Goal: Task Accomplishment & Management: Complete application form

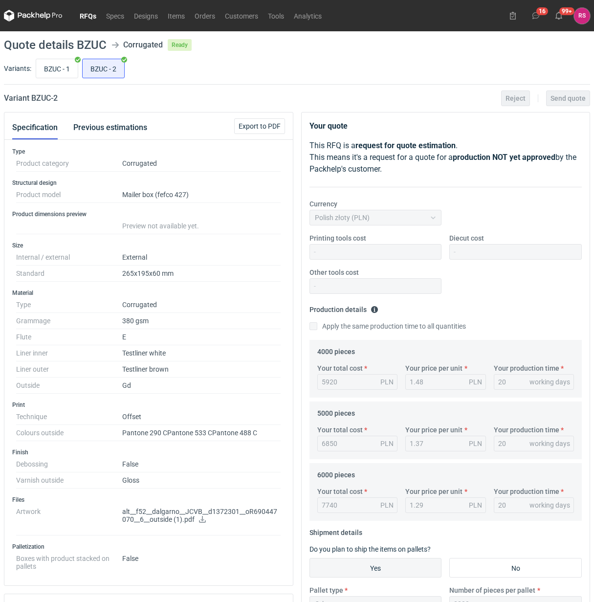
click at [89, 18] on link "RFQs" at bounding box center [88, 16] width 26 height 12
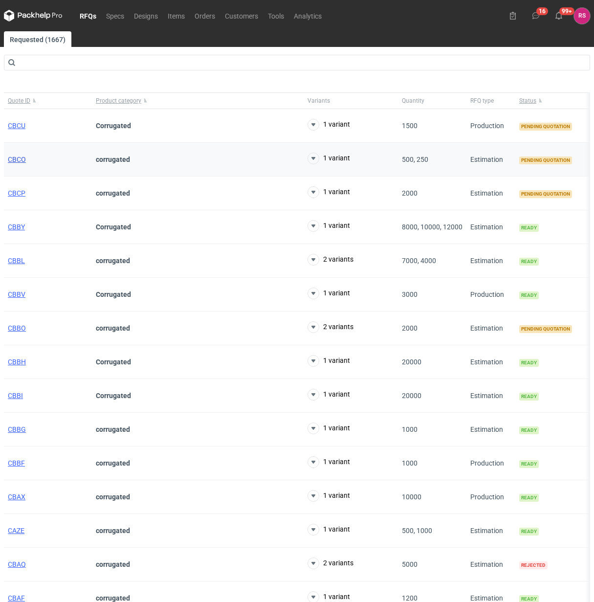
click at [20, 157] on span "CBCO" at bounding box center [17, 159] width 18 height 8
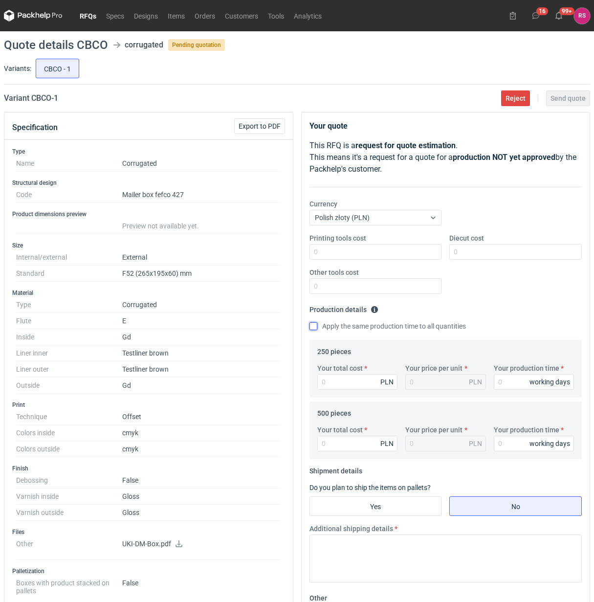
click at [312, 326] on input "Apply the same production time to all quantities" at bounding box center [313, 326] width 8 height 8
checkbox input "true"
click at [347, 377] on input "Your total cost" at bounding box center [357, 382] width 81 height 16
type input "4"
type input "0.02"
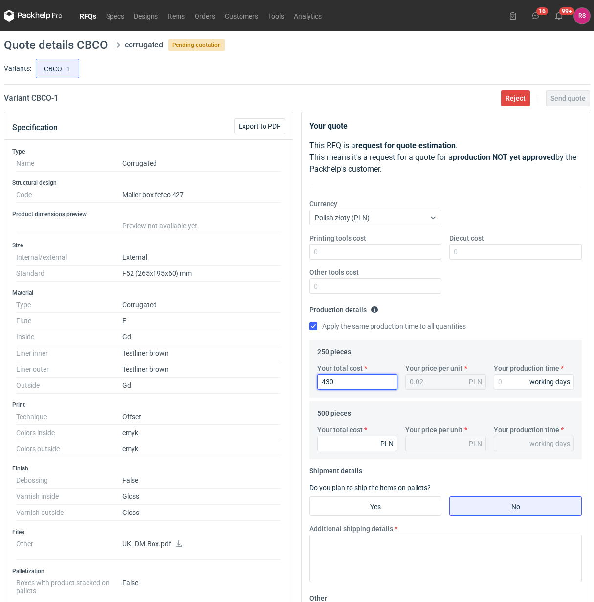
type input "4305"
type input "17.22"
type input "4305"
click at [513, 379] on input "Your production time" at bounding box center [534, 382] width 81 height 16
type input "2"
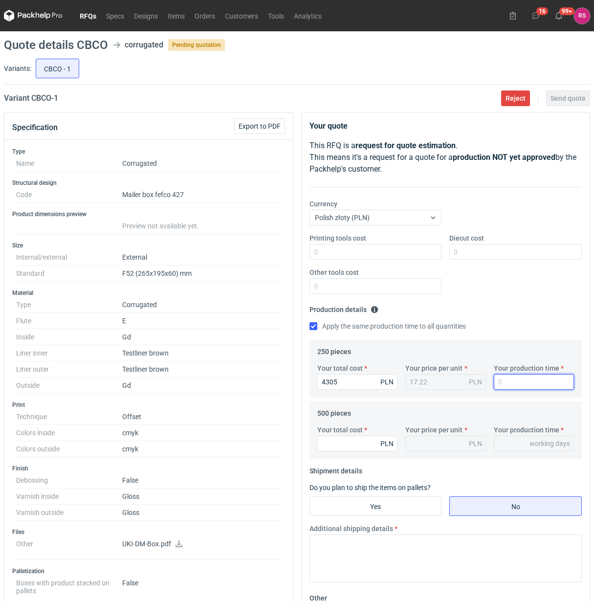
type input "2"
type input "20"
click at [346, 443] on input "Your total cost" at bounding box center [357, 443] width 81 height 16
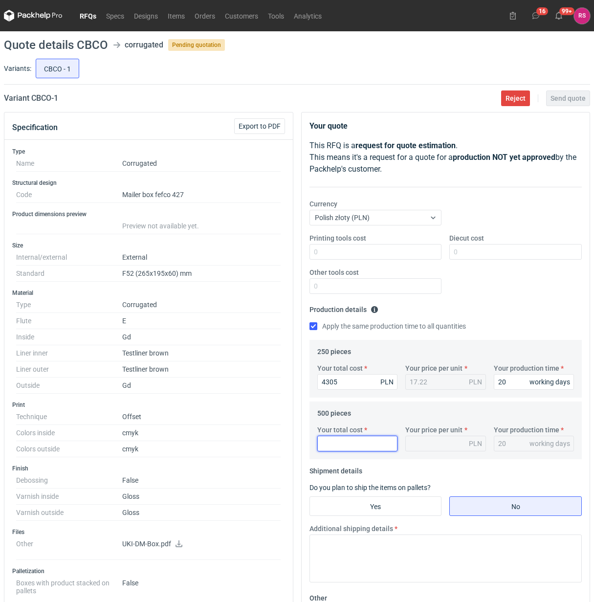
click at [353, 445] on input "Your total cost" at bounding box center [357, 443] width 81 height 16
type input "4"
type input "0.01"
type input "49"
type input "0.1"
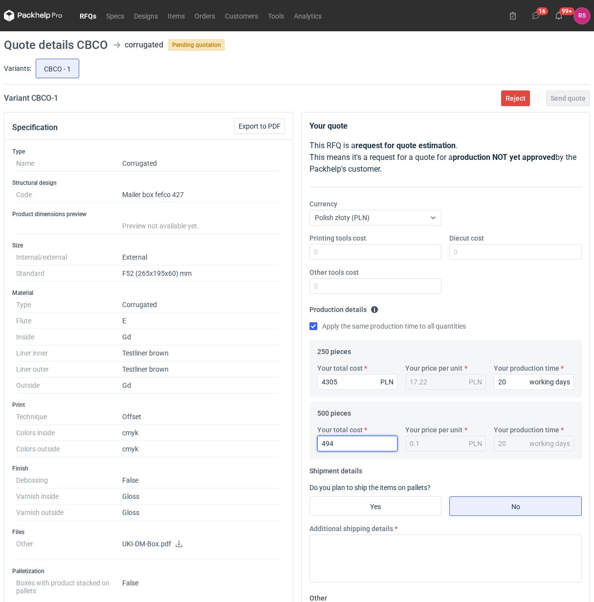
type input "4945"
type input "9.89"
type input "4945"
click at [380, 503] on input "Yes" at bounding box center [375, 506] width 131 height 19
radio input "true"
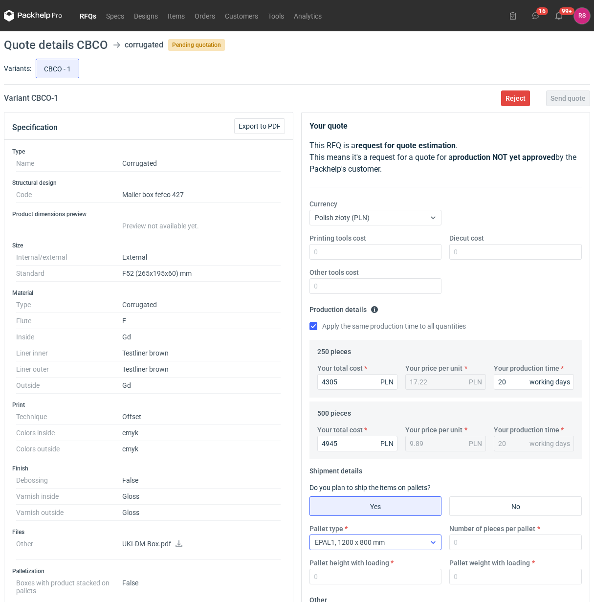
click at [418, 539] on div "EPAL1, 1200 x 800 mm" at bounding box center [368, 542] width 116 height 14
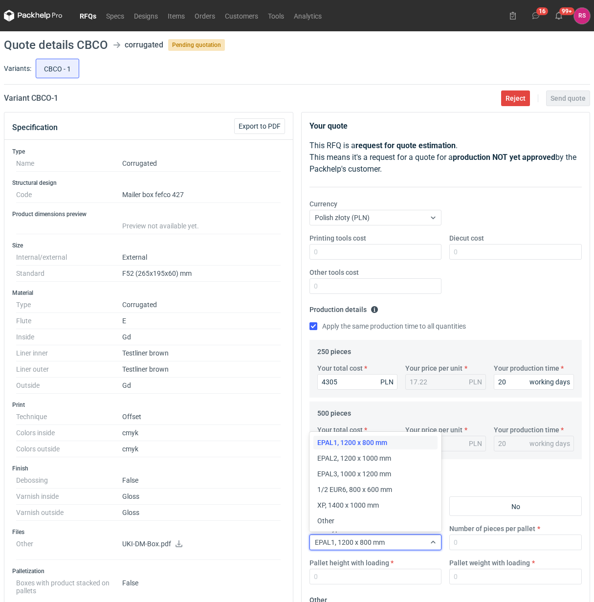
click at [332, 522] on span "Other" at bounding box center [325, 521] width 17 height 10
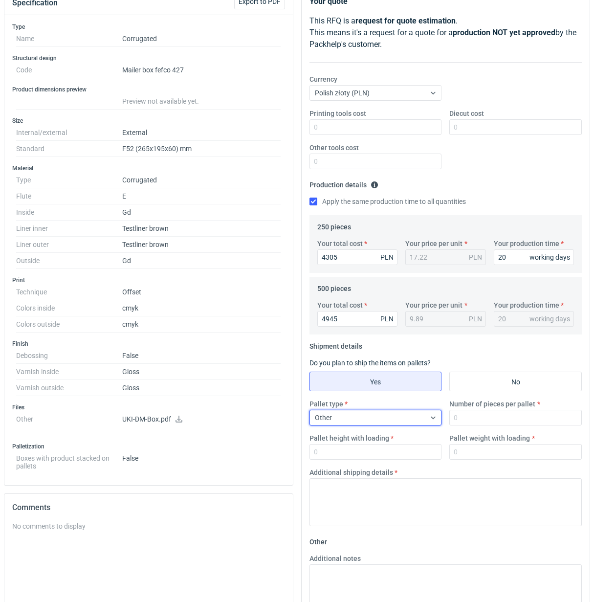
scroll to position [253, 0]
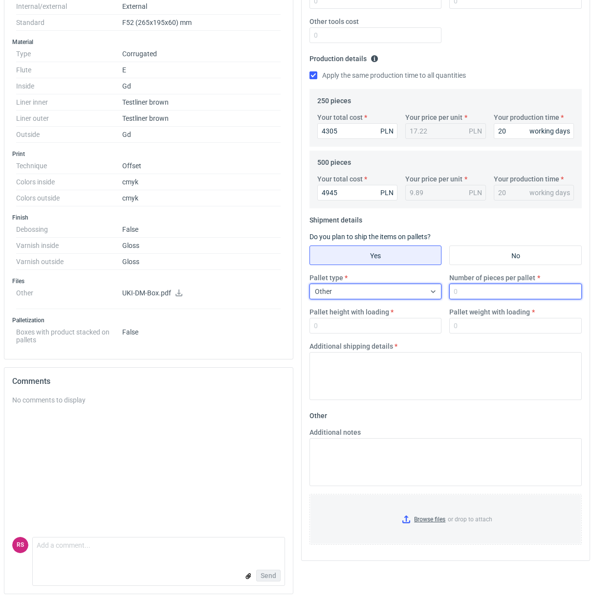
click at [494, 291] on input "Number of pieces per pallet" at bounding box center [515, 291] width 132 height 16
type input "500"
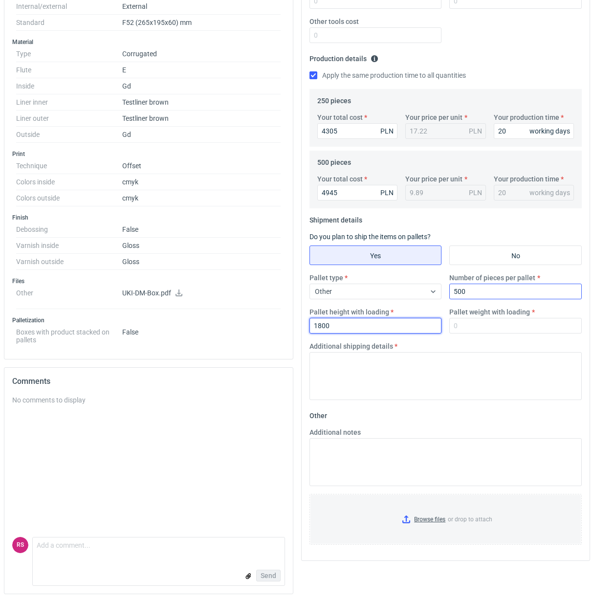
type input "1800"
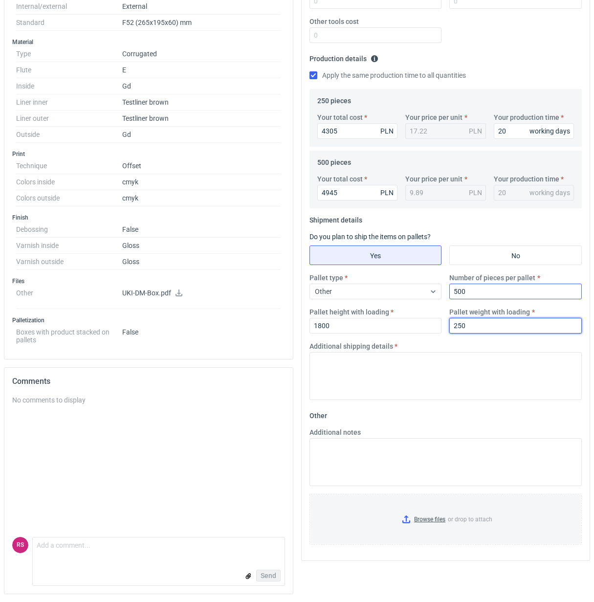
type input "250"
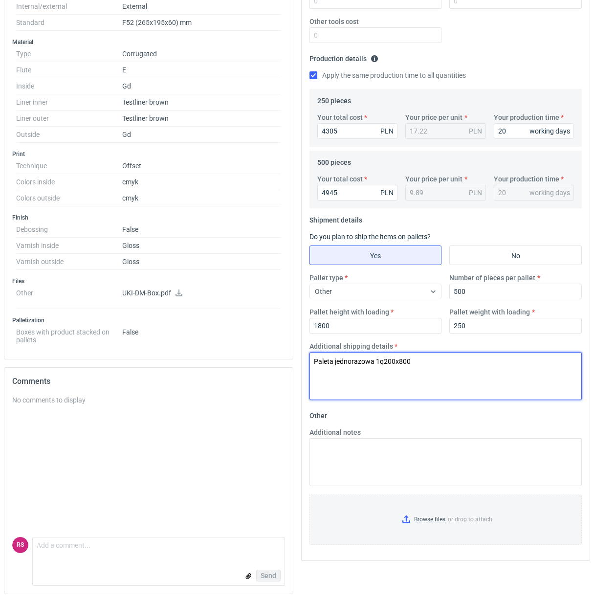
click at [384, 361] on textarea "Paleta jednorazowa 1q200x800" at bounding box center [445, 376] width 273 height 48
type textarea "Paleta jednorazowa 1200x800"
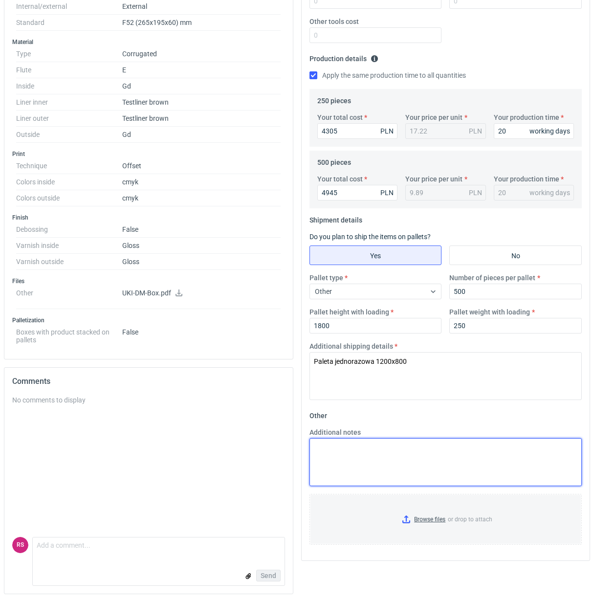
click at [391, 450] on textarea "Additional notes" at bounding box center [445, 462] width 273 height 48
click at [351, 447] on textarea "Wykrojnik isniejący 1 użytek" at bounding box center [445, 462] width 273 height 48
click at [490, 453] on textarea "Wykrojnik istniejący 1 użytek" at bounding box center [445, 462] width 273 height 48
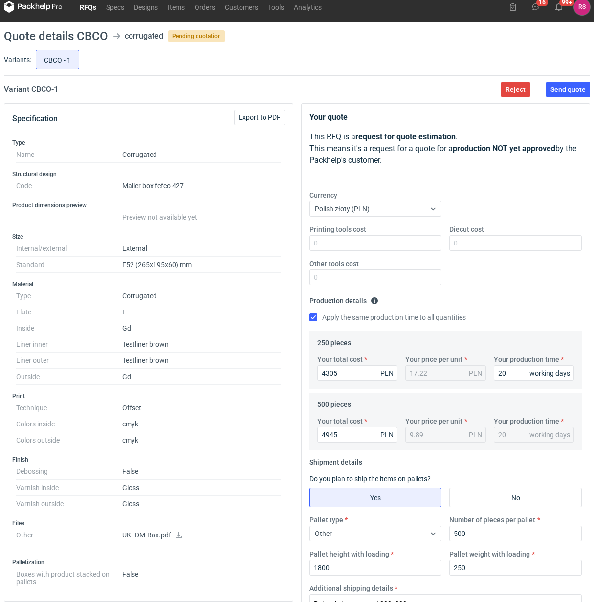
scroll to position [8, 0]
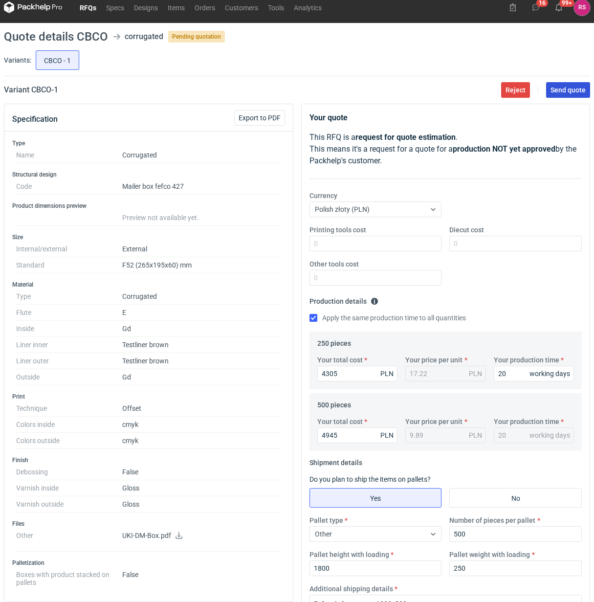
type textarea "Wykrojnik istniejący 1 użytek"
click at [568, 90] on span "Send quote" at bounding box center [567, 90] width 35 height 7
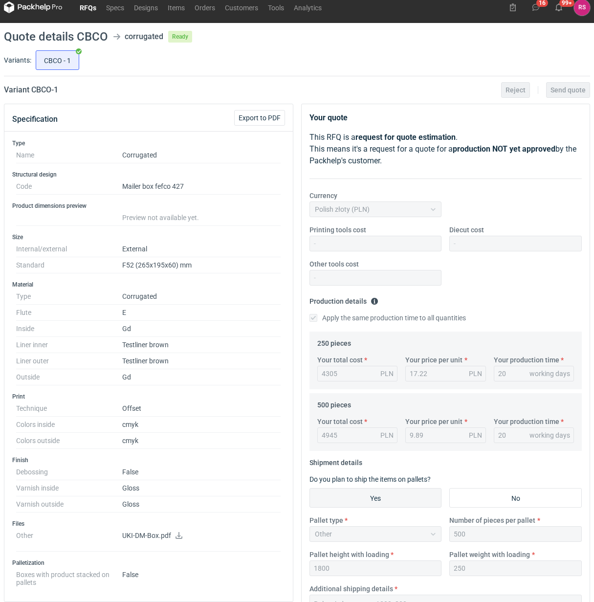
click at [86, 6] on link "RFQs" at bounding box center [88, 7] width 26 height 12
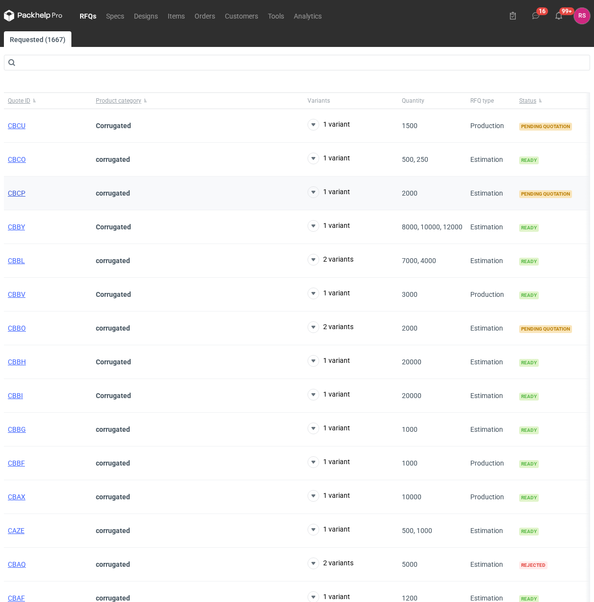
click at [19, 196] on span "CBCP" at bounding box center [17, 193] width 18 height 8
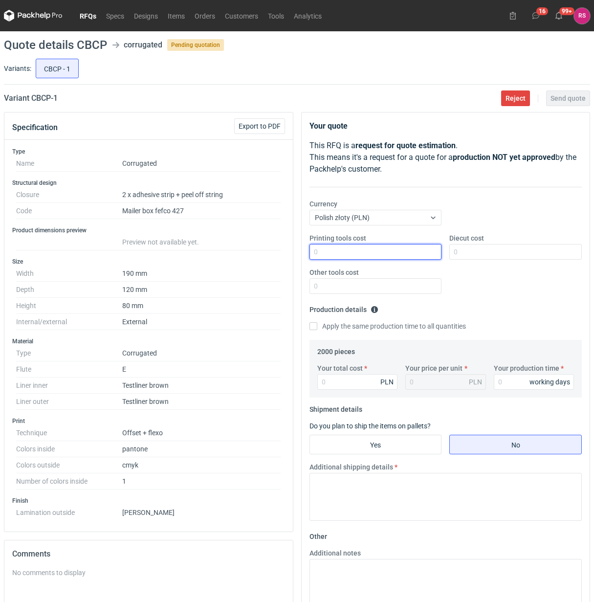
click at [353, 250] on input "Printing tools cost" at bounding box center [375, 252] width 132 height 16
type input "500"
click at [309, 322] on input "Apply the same production time to all quantities" at bounding box center [313, 326] width 8 height 8
checkbox input "true"
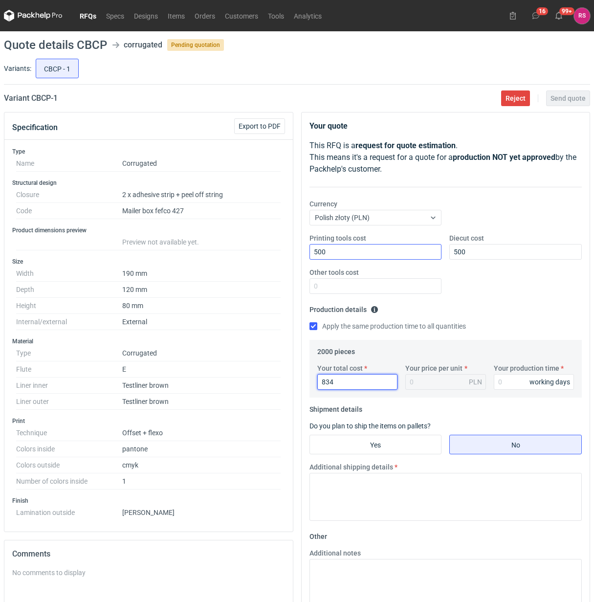
type input "8340"
type input "4.17"
type input "8340"
type input "20"
click at [382, 449] on input "Yes" at bounding box center [375, 444] width 131 height 19
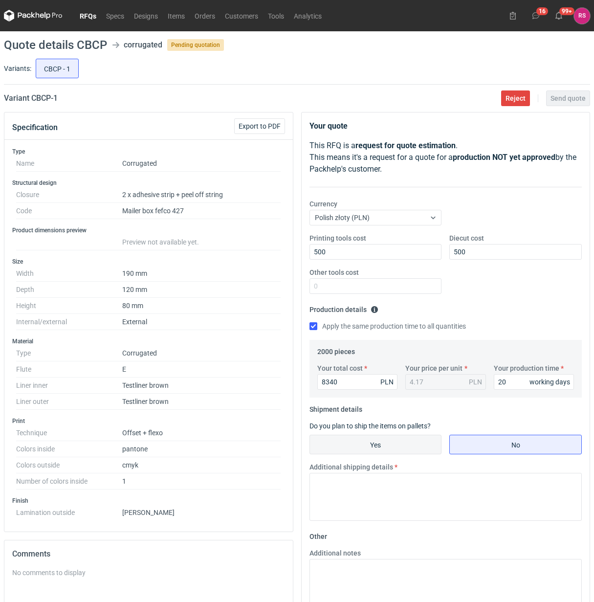
radio input "true"
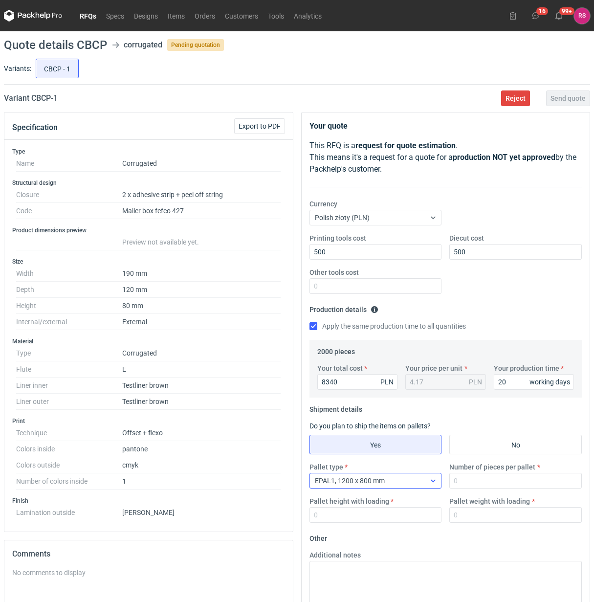
click at [408, 481] on div "EPAL1, 1200 x 800 mm" at bounding box center [368, 481] width 116 height 14
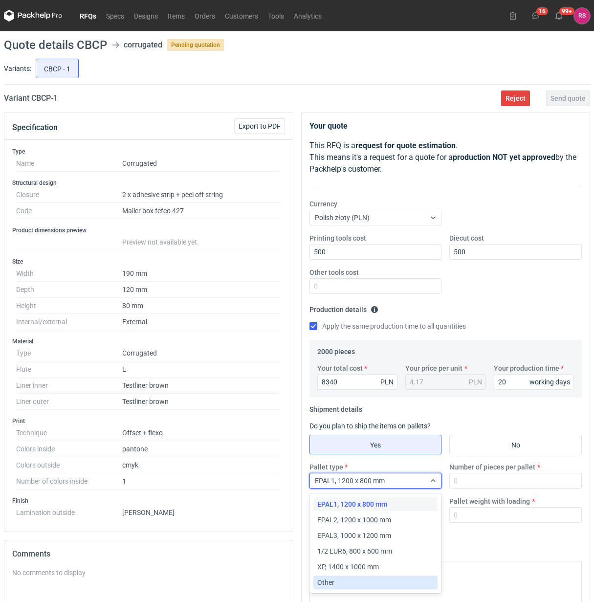
click at [346, 584] on div "Other" at bounding box center [375, 582] width 117 height 10
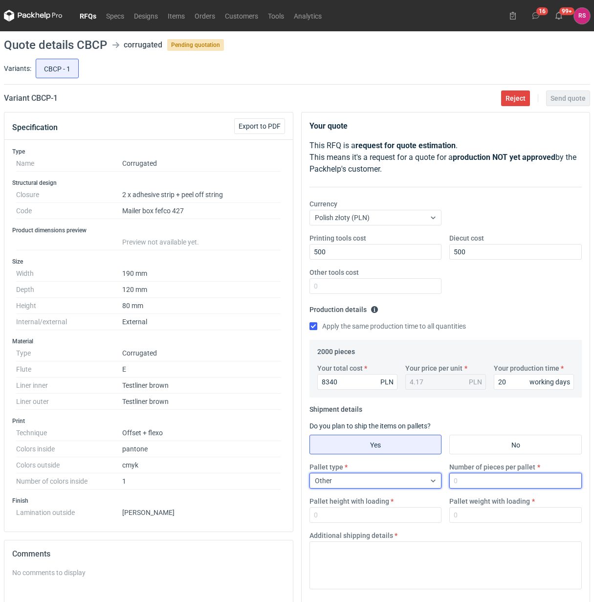
click at [505, 484] on input "Number of pieces per pallet" at bounding box center [515, 481] width 132 height 16
type input "1000"
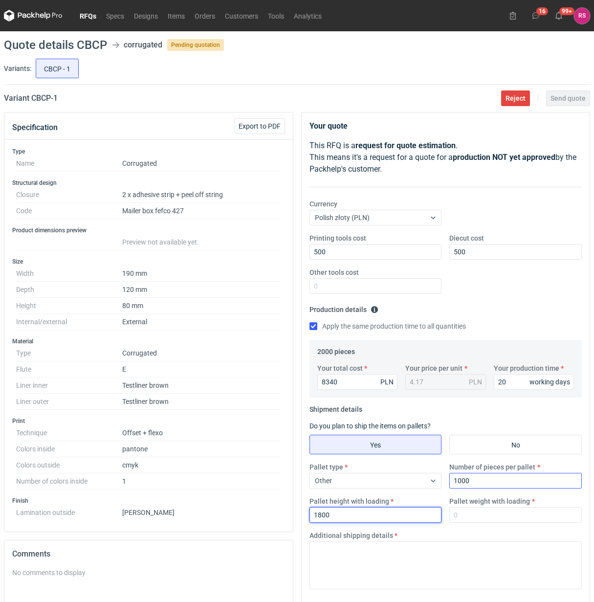
type input "1800"
type input "2"
type input "300"
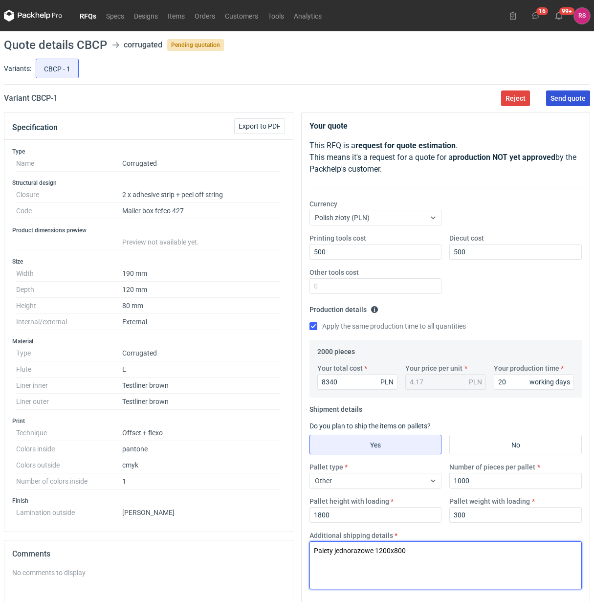
type textarea "Palety jednorazowe 1200x800"
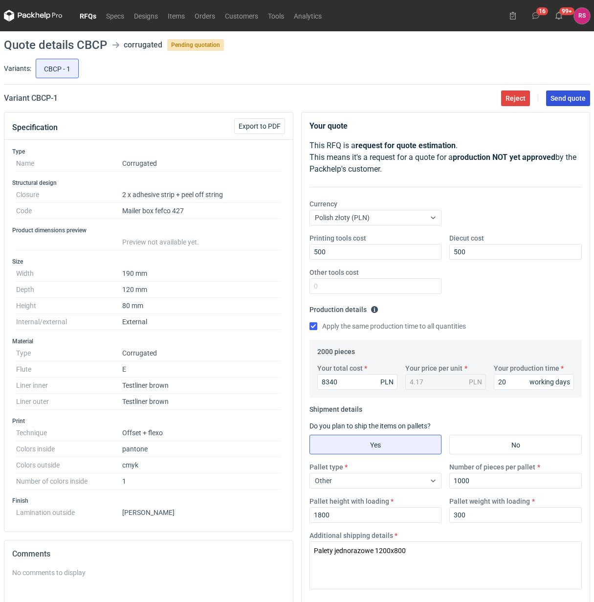
click at [570, 98] on span "Send quote" at bounding box center [567, 98] width 35 height 7
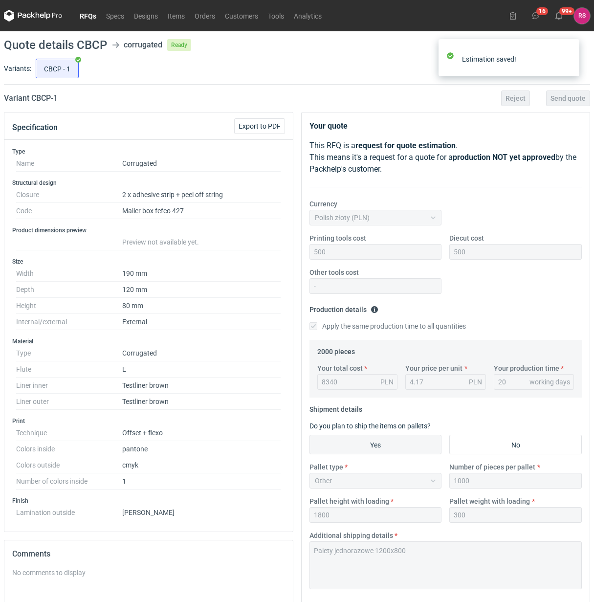
click at [87, 15] on link "RFQs" at bounding box center [88, 16] width 26 height 12
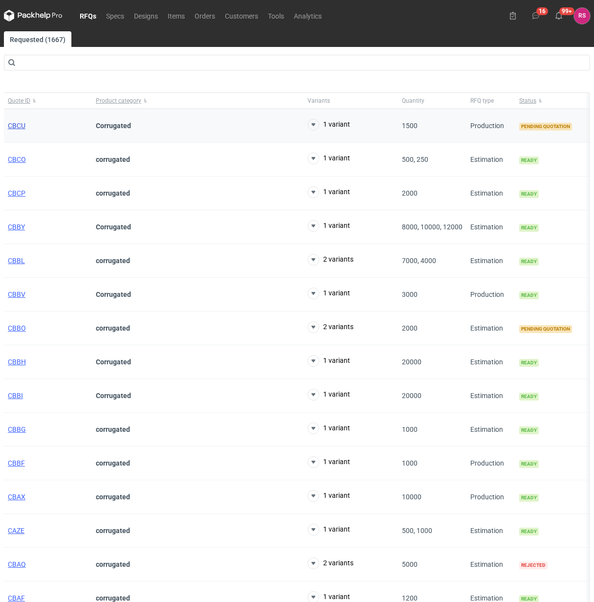
click at [20, 128] on span "CBCU" at bounding box center [17, 126] width 18 height 8
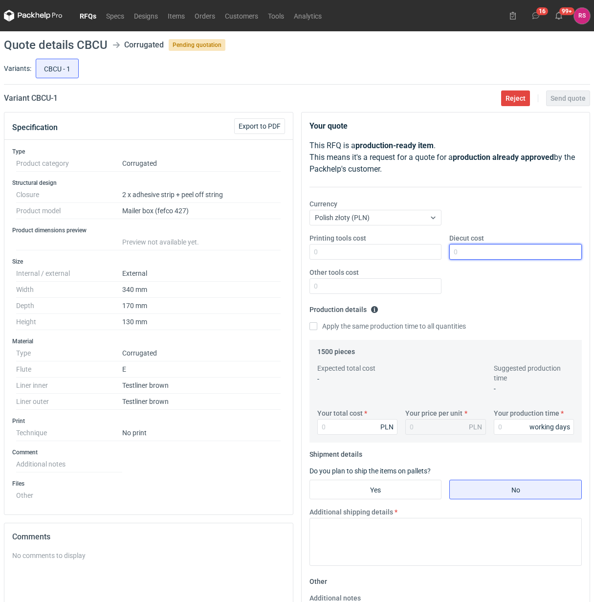
click at [492, 253] on input "Diecut cost" at bounding box center [515, 252] width 132 height 16
type input "700"
click at [309, 322] on input "Apply the same production time to all quantities" at bounding box center [313, 326] width 8 height 8
checkbox input "true"
type input "421"
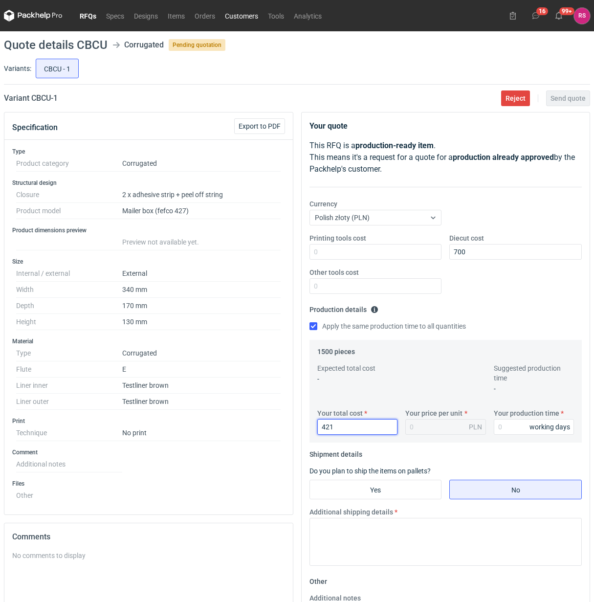
type input "0.28"
type input "4215"
type input "2.81"
type input "4215"
type input "15"
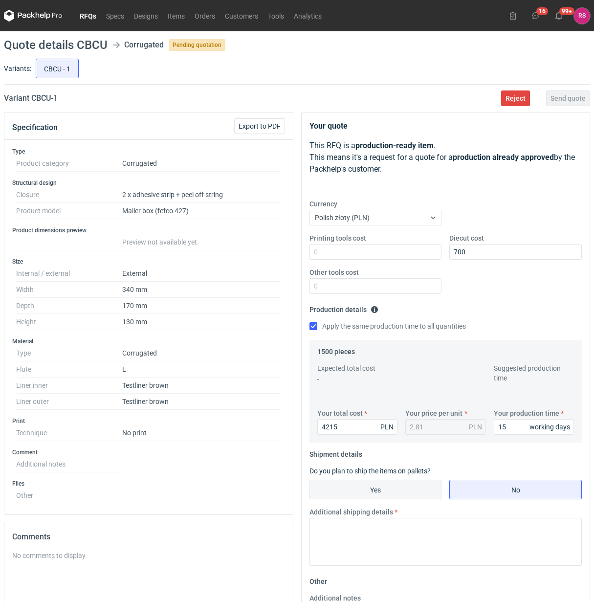
click at [380, 489] on input "Yes" at bounding box center [375, 489] width 131 height 19
radio input "true"
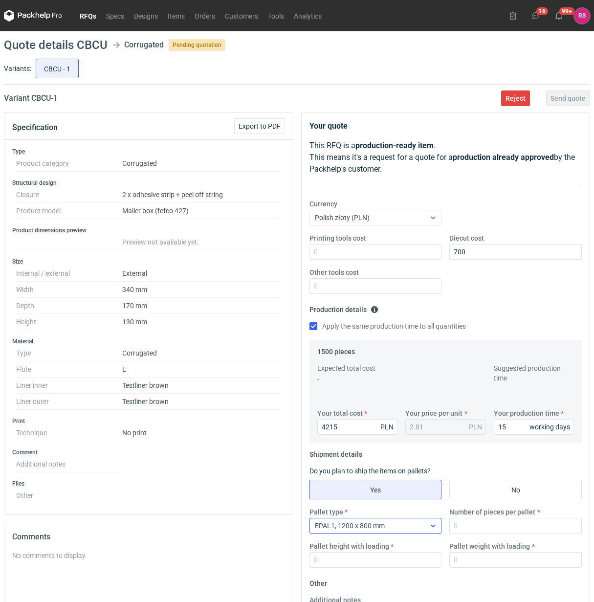
click at [431, 527] on icon at bounding box center [433, 526] width 8 height 8
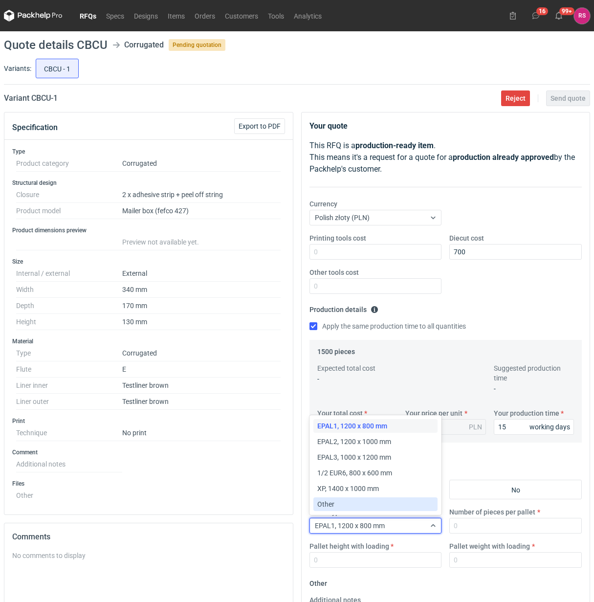
click at [341, 501] on div "Other" at bounding box center [375, 504] width 117 height 10
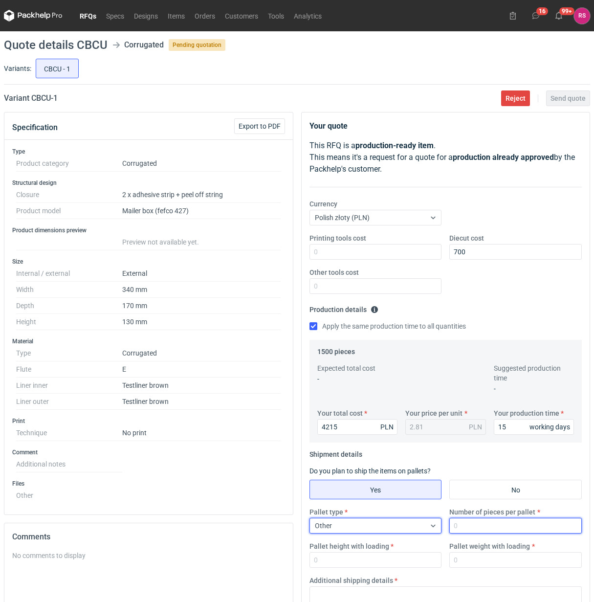
click at [498, 528] on input "Number of pieces per pallet" at bounding box center [515, 526] width 132 height 16
type input "7"
type input "8"
type input "750"
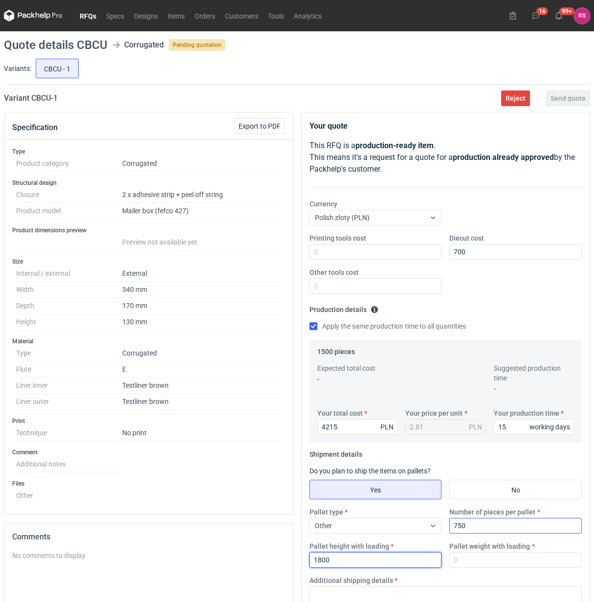
type input "1800"
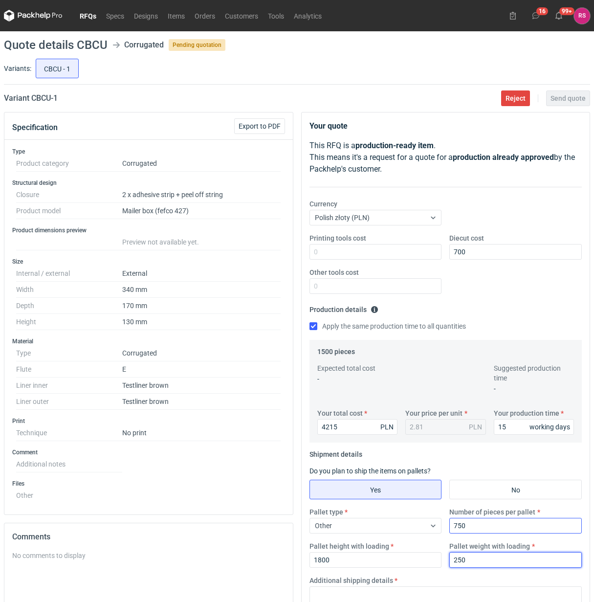
type input "250"
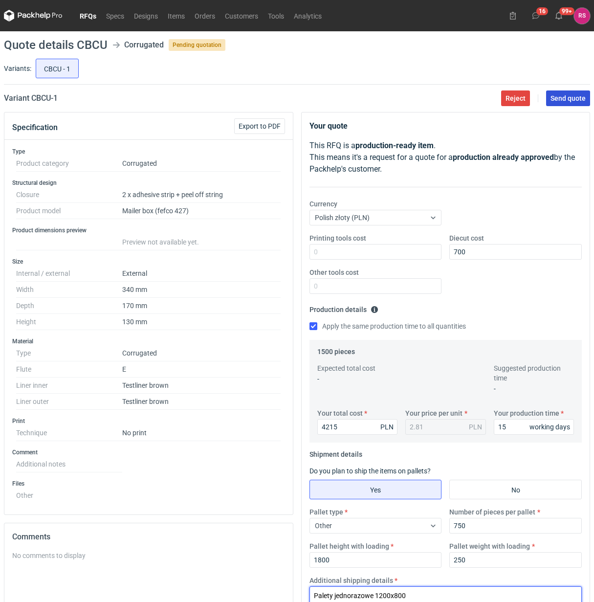
type textarea "Palety jednorazowe 1200x800"
click at [565, 103] on button "Send quote" at bounding box center [568, 98] width 44 height 16
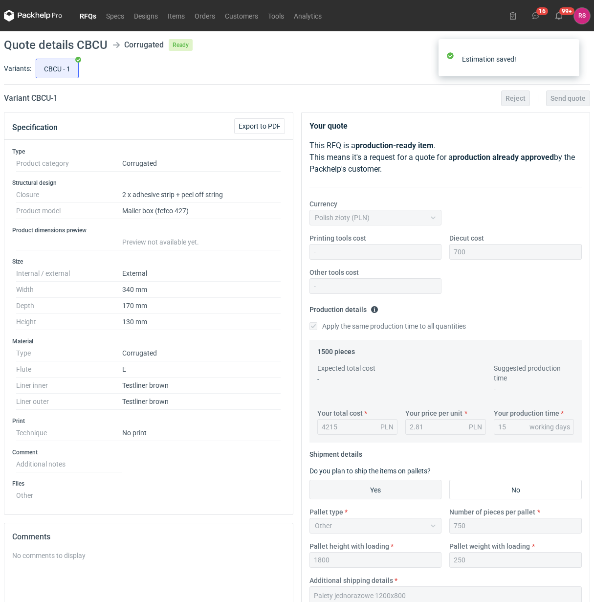
click at [88, 13] on link "RFQs" at bounding box center [88, 16] width 26 height 12
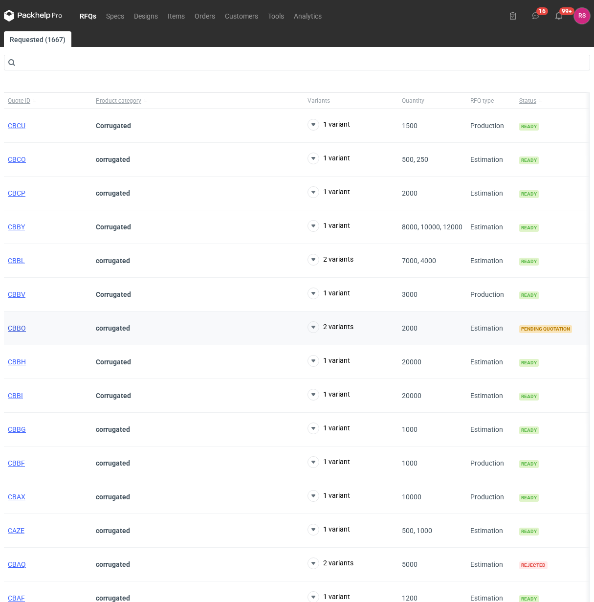
click at [20, 328] on span "CBBO" at bounding box center [17, 328] width 18 height 8
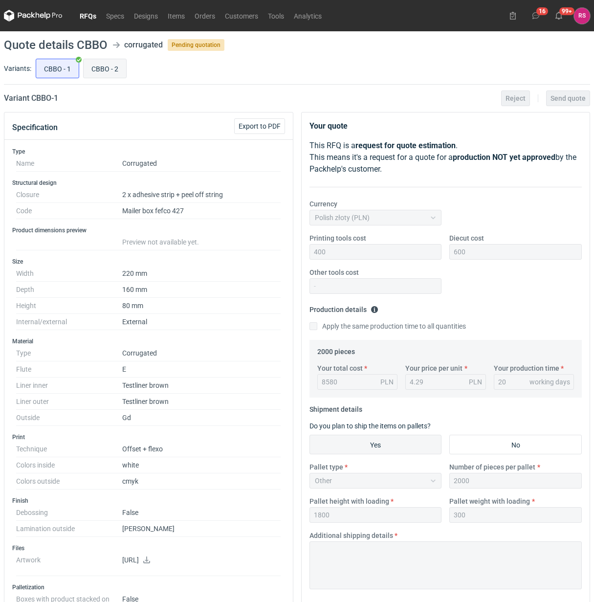
click at [103, 68] on input "CBBO - 2" at bounding box center [105, 68] width 43 height 19
radio input "true"
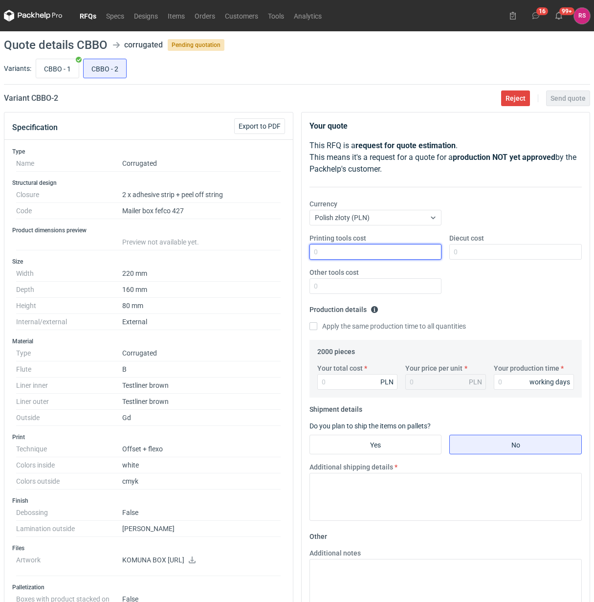
click at [371, 255] on input "Printing tools cost" at bounding box center [375, 252] width 132 height 16
type input "400"
type input "600"
click at [309, 322] on input "Apply the same production time to all quantities" at bounding box center [313, 326] width 8 height 8
checkbox input "true"
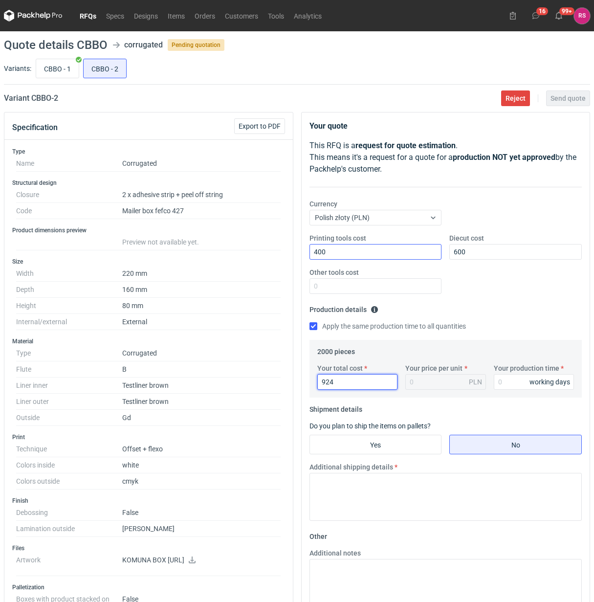
type input "9240"
type input "4.62"
type input "9240"
type input "20"
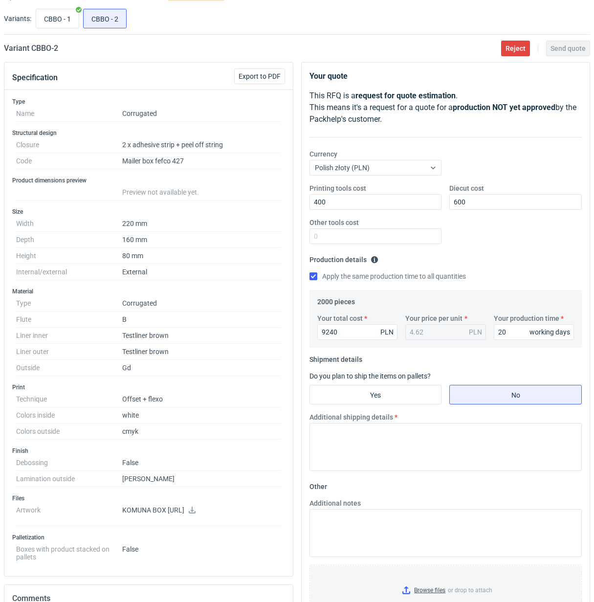
scroll to position [122, 0]
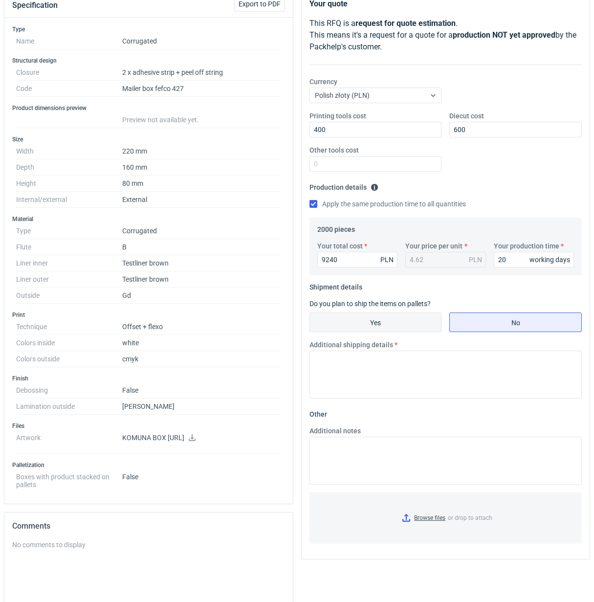
click at [381, 326] on input "Yes" at bounding box center [375, 322] width 131 height 19
radio input "true"
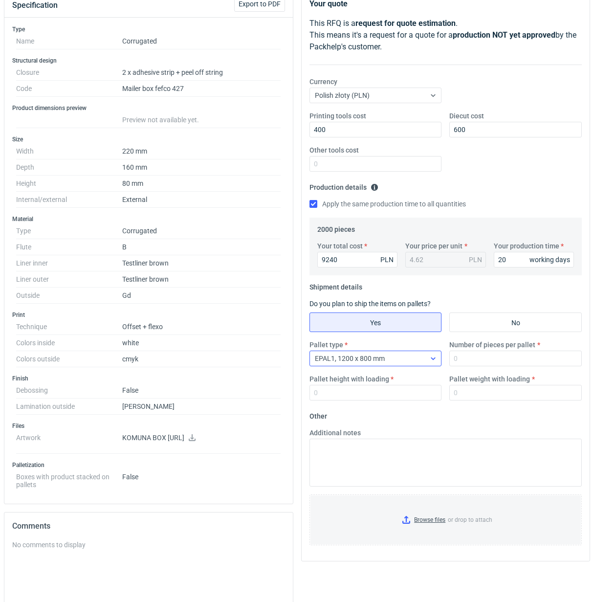
click at [428, 362] on div at bounding box center [433, 358] width 16 height 8
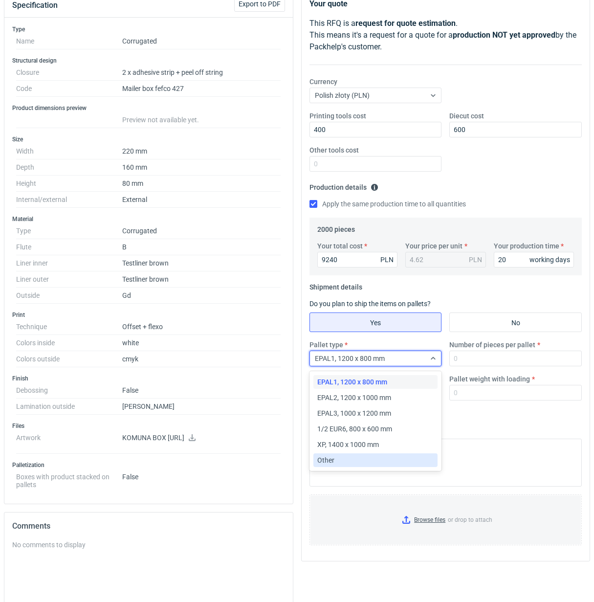
click at [347, 463] on div "Other" at bounding box center [375, 460] width 117 height 10
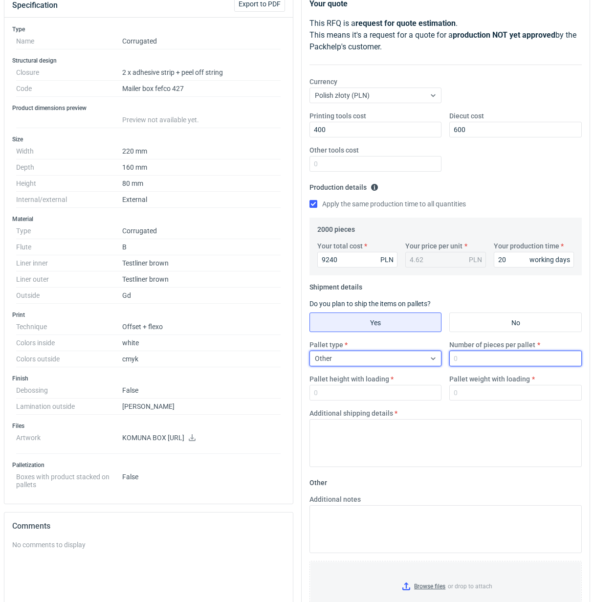
click at [502, 364] on input "Number of pieces per pallet" at bounding box center [515, 358] width 132 height 16
type input "700"
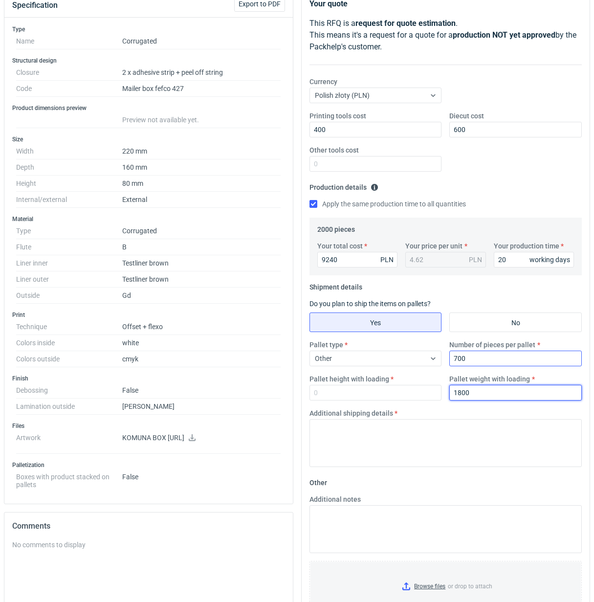
type input "1800"
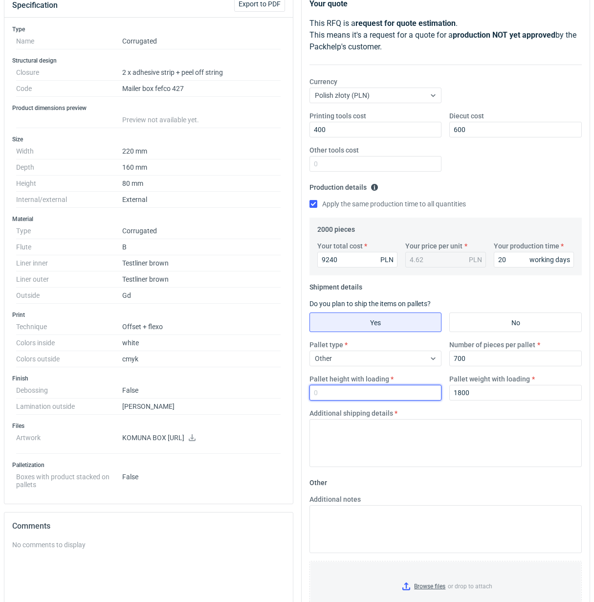
click at [358, 396] on input "Pallet height with loading" at bounding box center [375, 393] width 132 height 16
type input "1800"
type input "300"
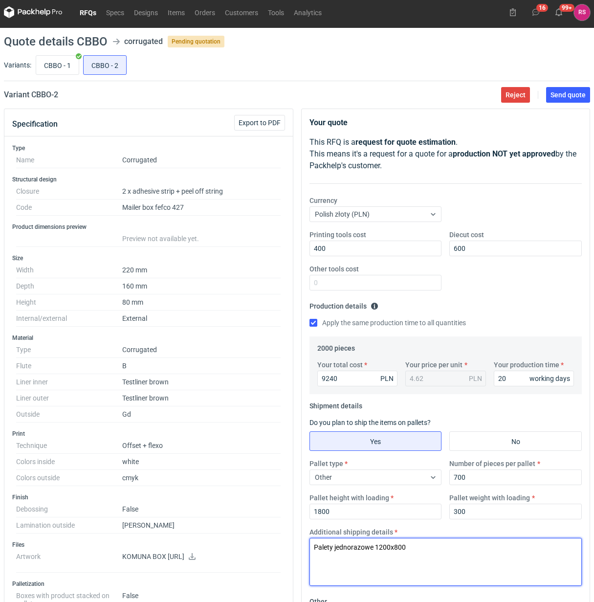
scroll to position [0, 0]
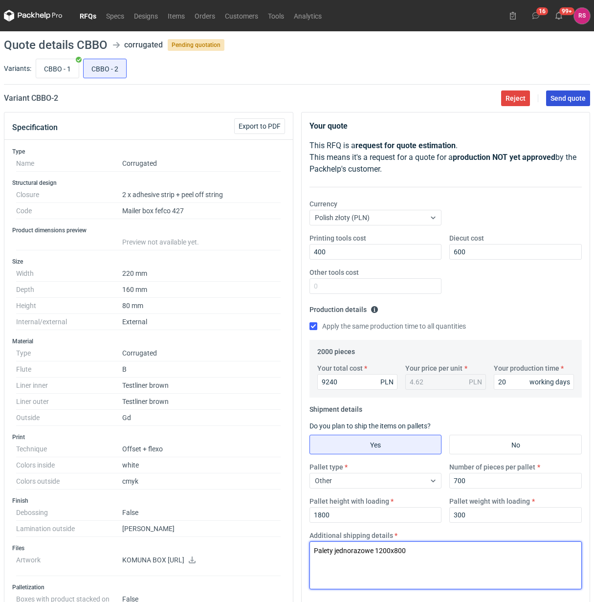
type textarea "Palety jednorazowe 1200x800"
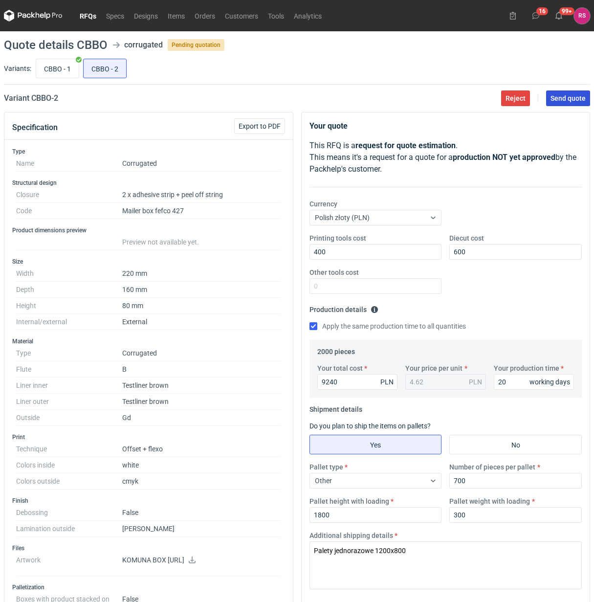
click at [565, 96] on span "Send quote" at bounding box center [567, 98] width 35 height 7
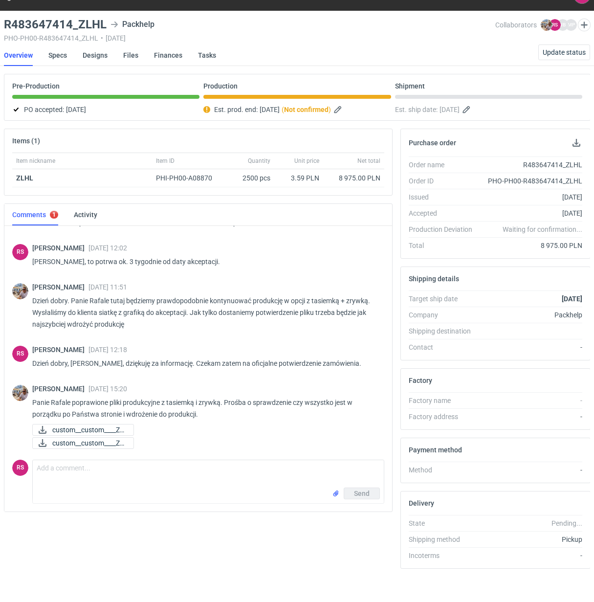
scroll to position [32, 0]
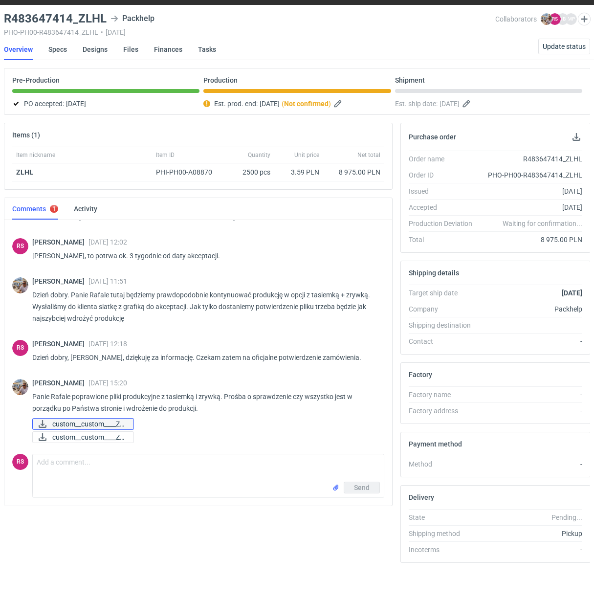
click at [93, 418] on span "custom__custom____ZL..." at bounding box center [88, 423] width 73 height 11
click at [102, 433] on span "custom__custom____ZL..." at bounding box center [88, 437] width 73 height 11
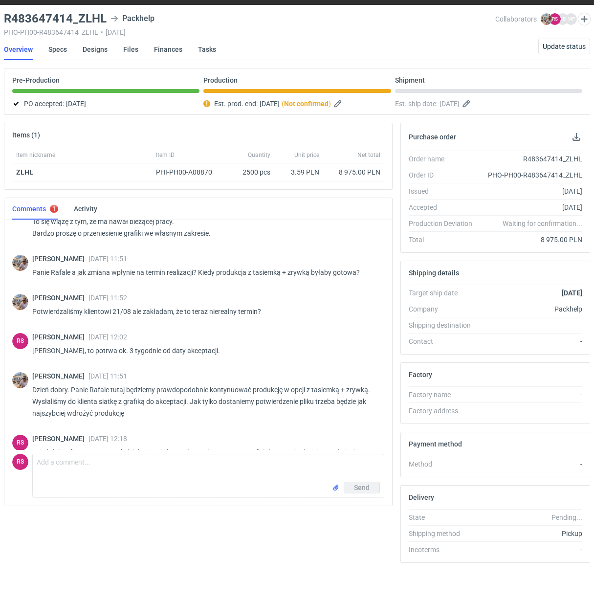
scroll to position [560, 0]
